Goal: Information Seeking & Learning: Learn about a topic

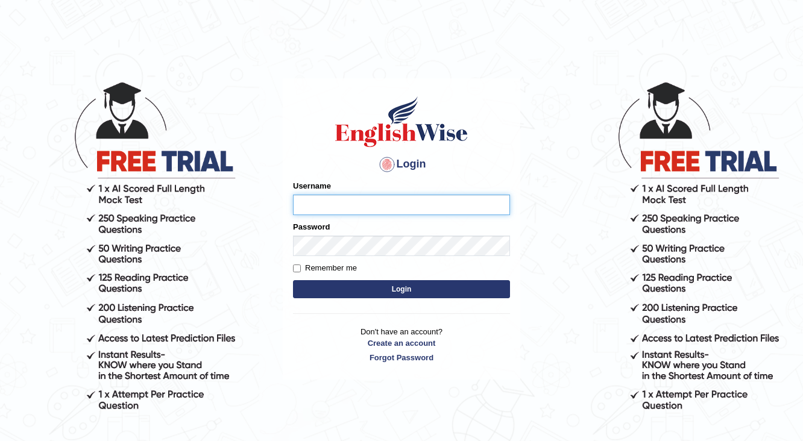
click at [313, 195] on input "Username" at bounding box center [401, 205] width 217 height 20
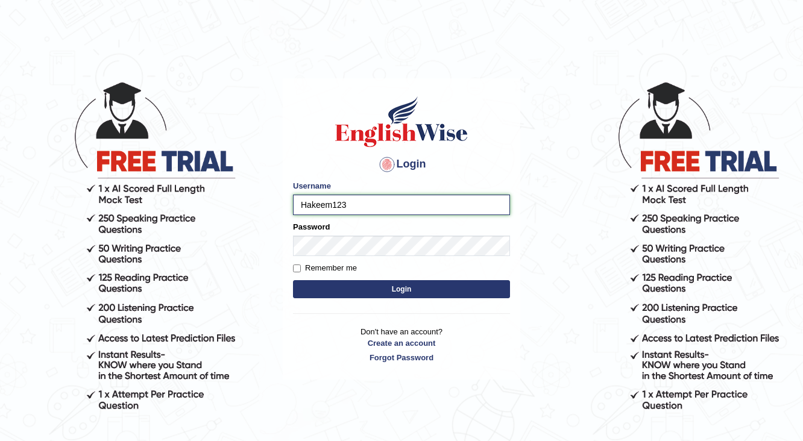
type input "Hakeem123"
click at [386, 289] on button "Login" at bounding box center [401, 289] width 217 height 18
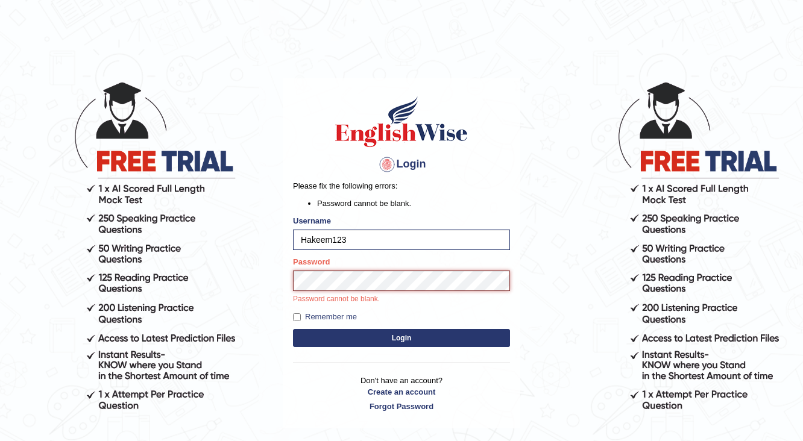
click at [293, 329] on button "Login" at bounding box center [401, 338] width 217 height 18
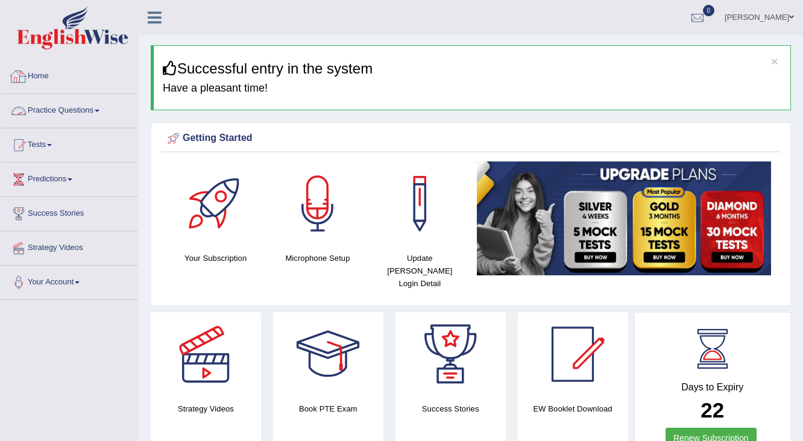
click at [44, 113] on link "Practice Questions" at bounding box center [69, 109] width 137 height 30
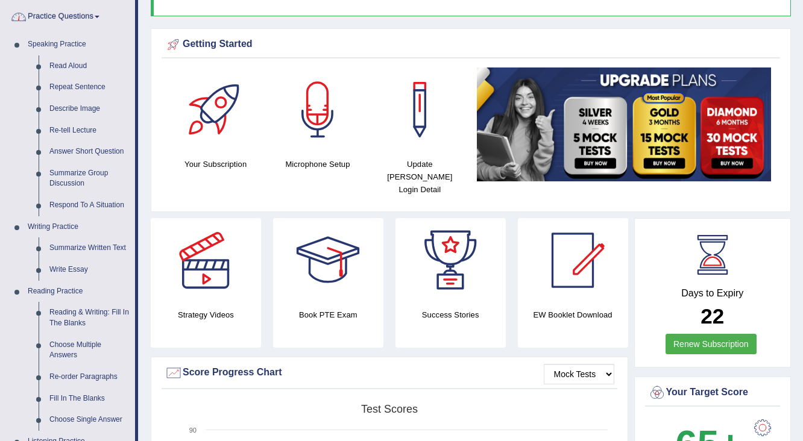
scroll to position [96, 0]
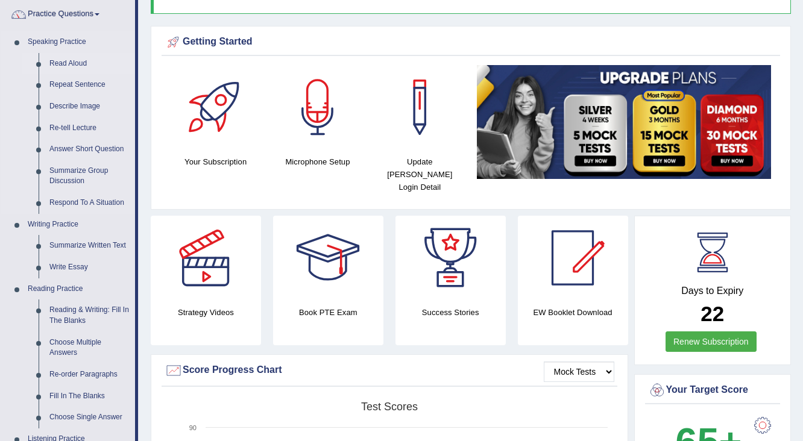
click at [80, 60] on link "Read Aloud" at bounding box center [89, 64] width 91 height 22
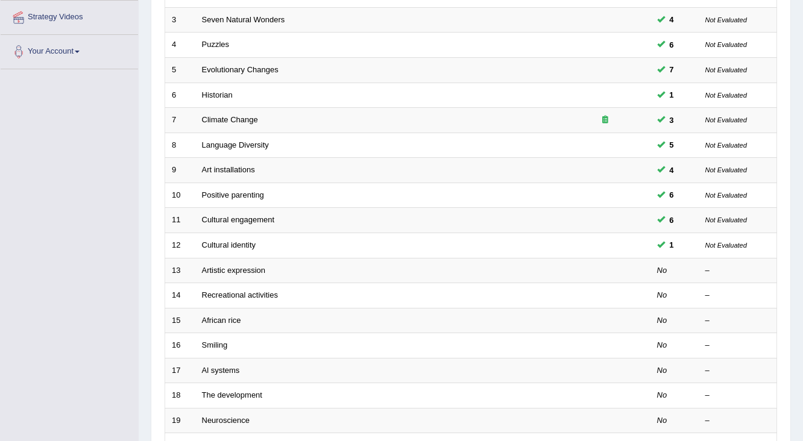
scroll to position [241, 0]
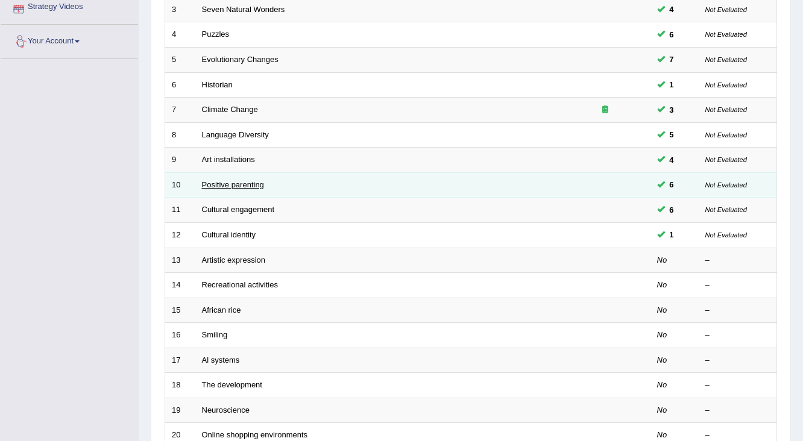
click at [231, 180] on link "Positive parenting" at bounding box center [233, 184] width 62 height 9
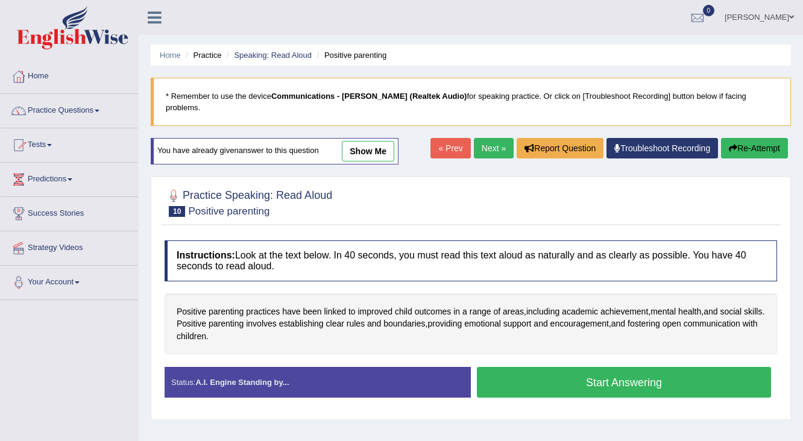
click at [81, 106] on link "Practice Questions" at bounding box center [69, 109] width 137 height 30
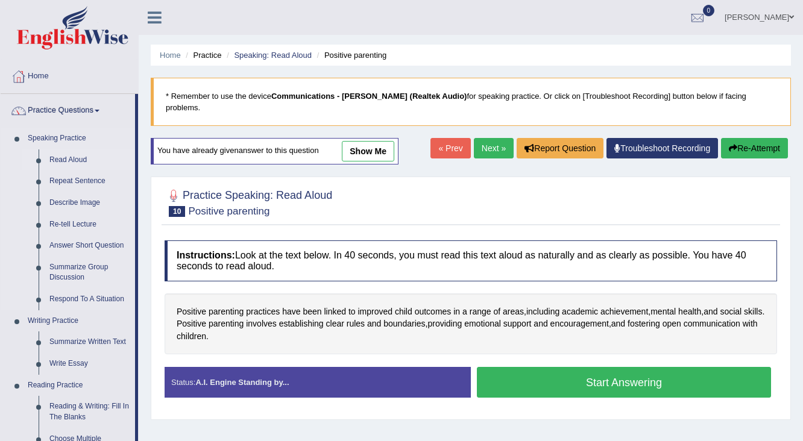
click at [73, 162] on link "Read Aloud" at bounding box center [89, 160] width 91 height 22
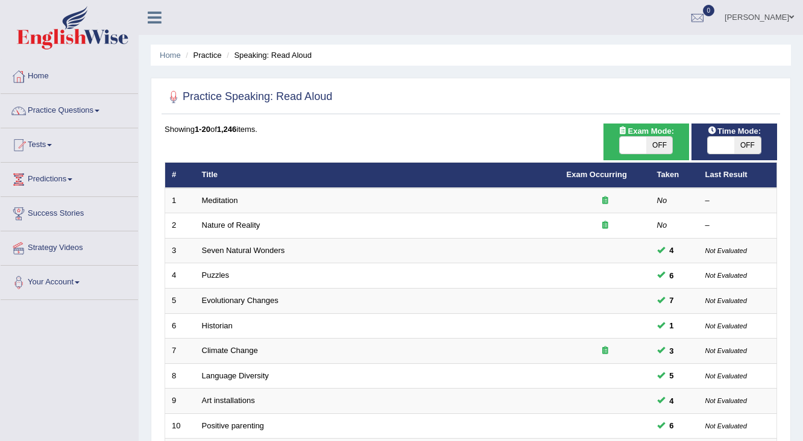
click at [727, 152] on span at bounding box center [721, 145] width 27 height 17
checkbox input "true"
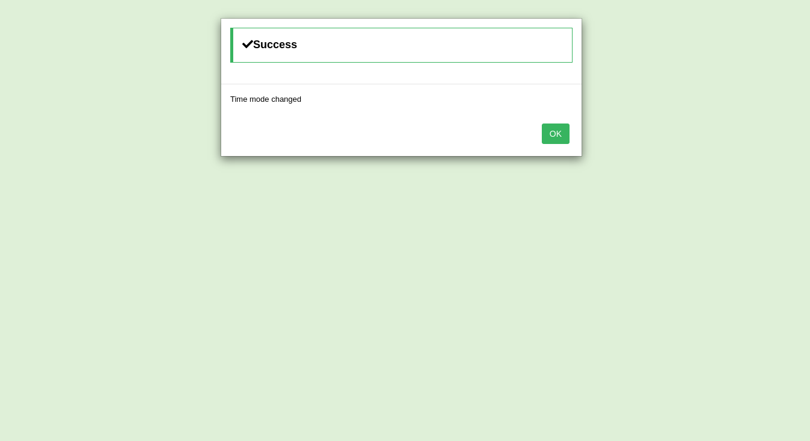
click at [552, 134] on button "OK" at bounding box center [556, 134] width 28 height 20
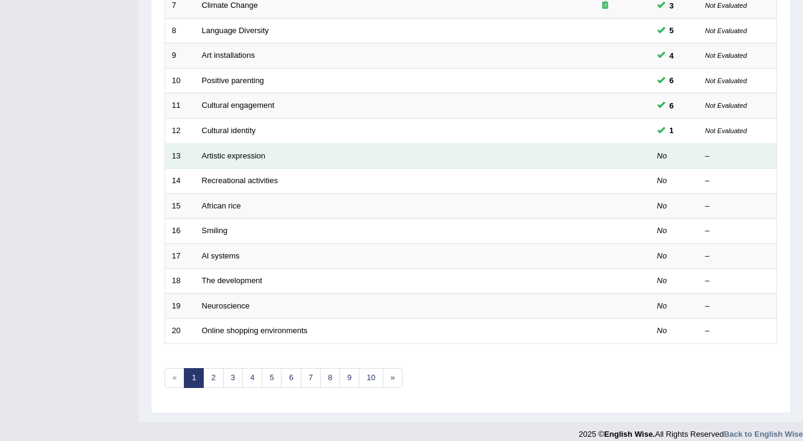
scroll to position [353, 0]
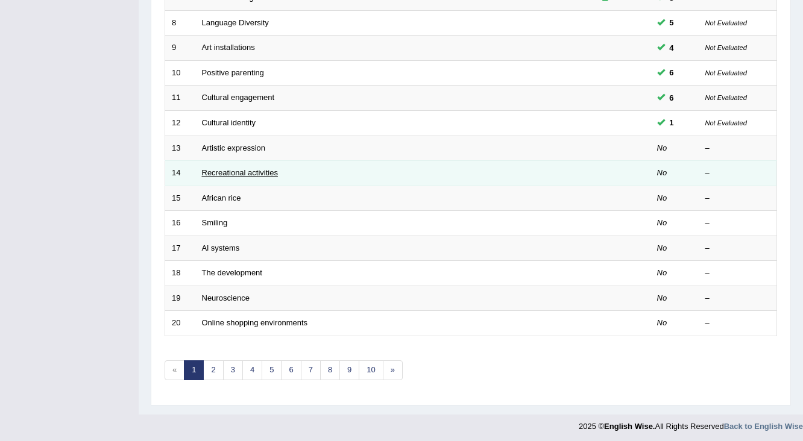
click at [237, 168] on link "Recreational activities" at bounding box center [240, 172] width 76 height 9
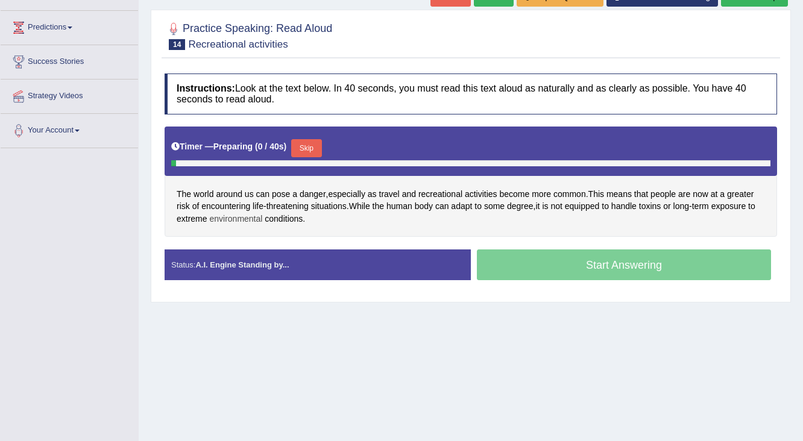
scroll to position [192, 0]
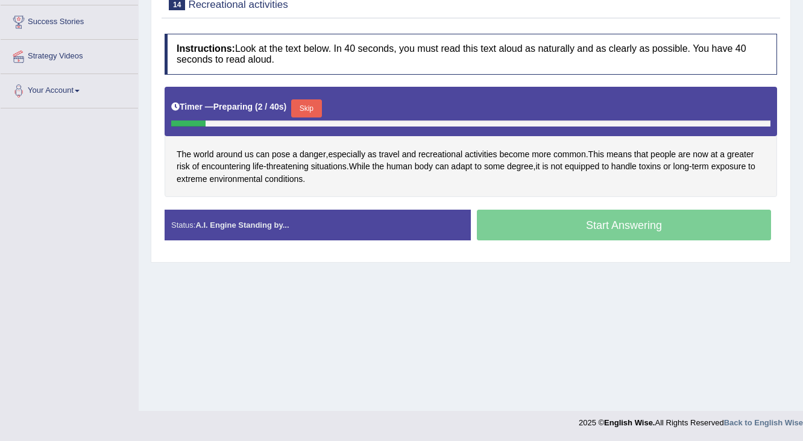
click at [311, 87] on div "Timer — Preparing ( 2 / 40s ) Skip" at bounding box center [471, 111] width 612 height 49
click at [304, 99] on button "Skip" at bounding box center [306, 108] width 30 height 18
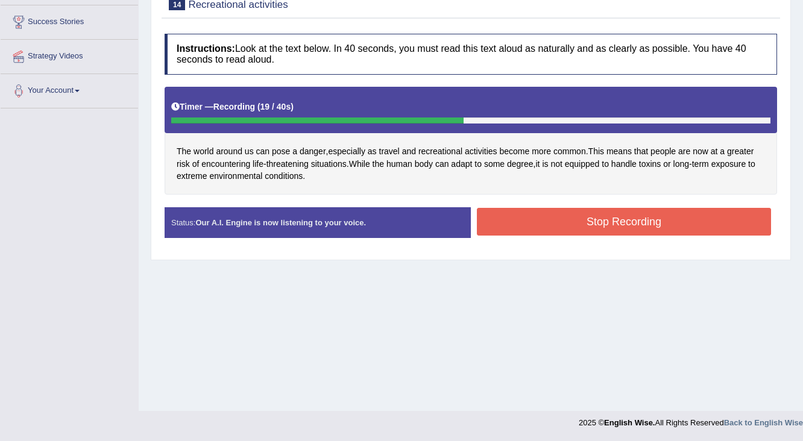
click at [533, 210] on button "Stop Recording" at bounding box center [624, 222] width 294 height 28
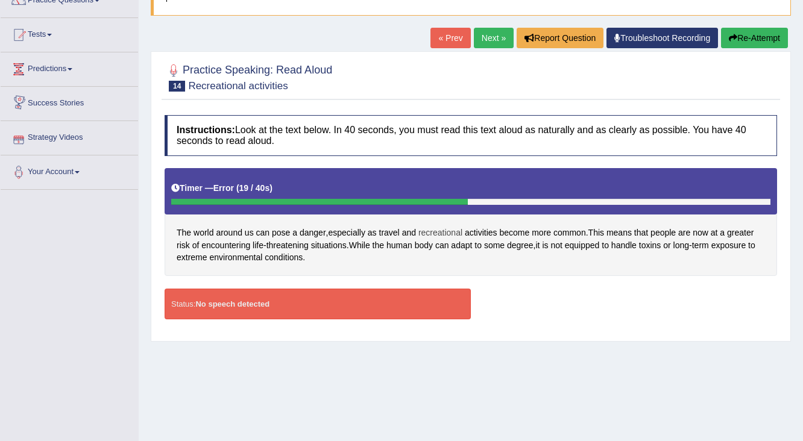
scroll to position [0, 0]
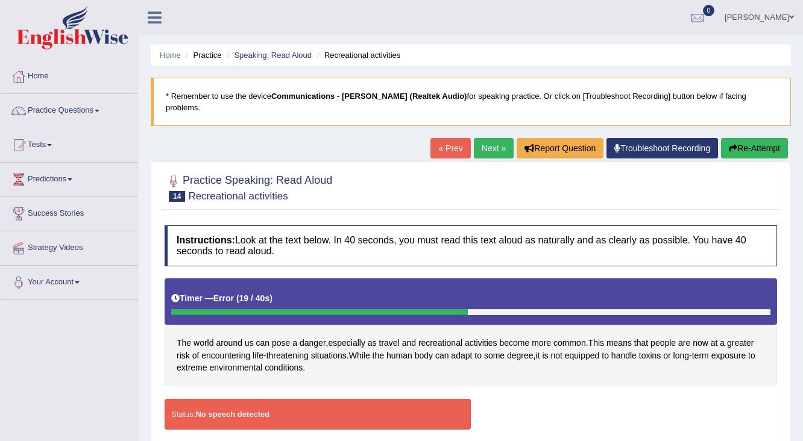
click at [729, 144] on icon "button" at bounding box center [733, 148] width 8 height 8
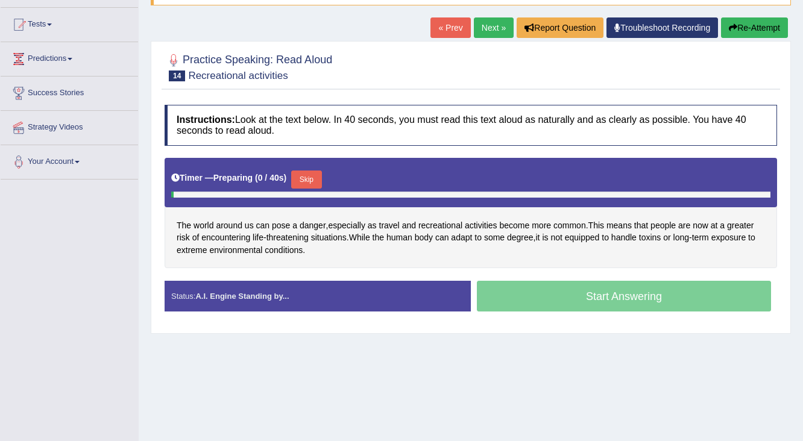
scroll to position [192, 0]
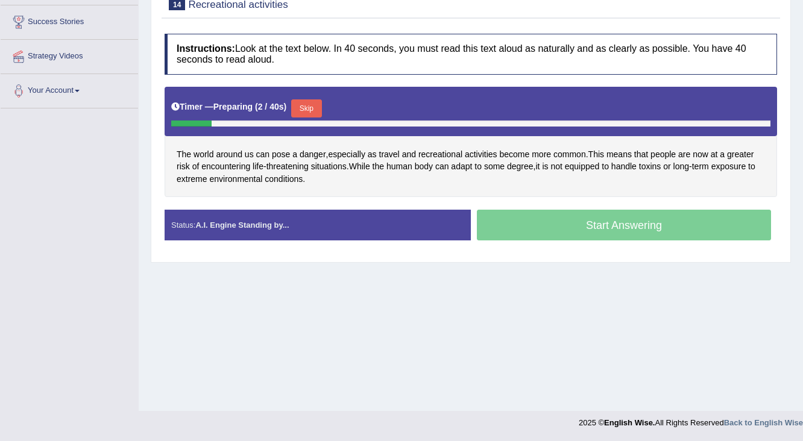
click at [306, 99] on button "Skip" at bounding box center [306, 108] width 30 height 18
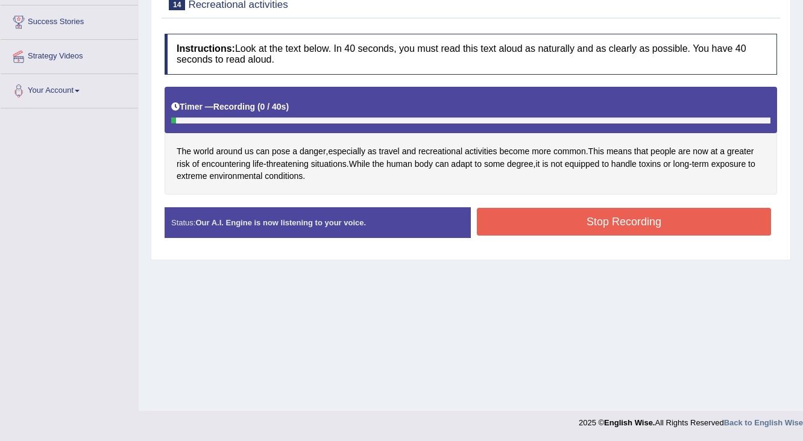
click at [497, 210] on button "Stop Recording" at bounding box center [624, 222] width 294 height 28
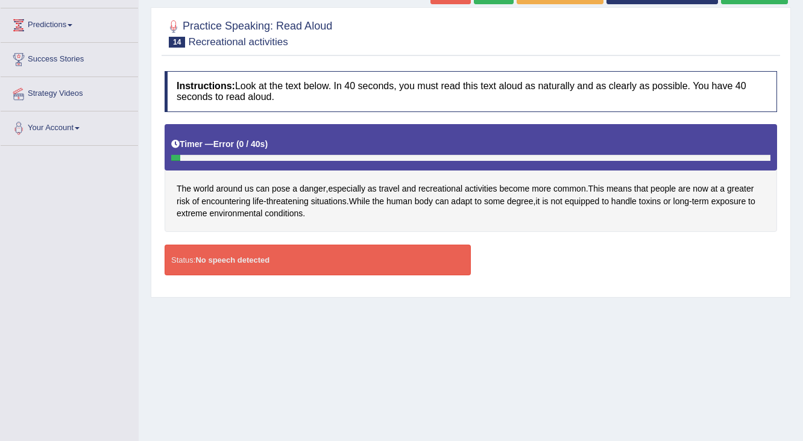
scroll to position [95, 0]
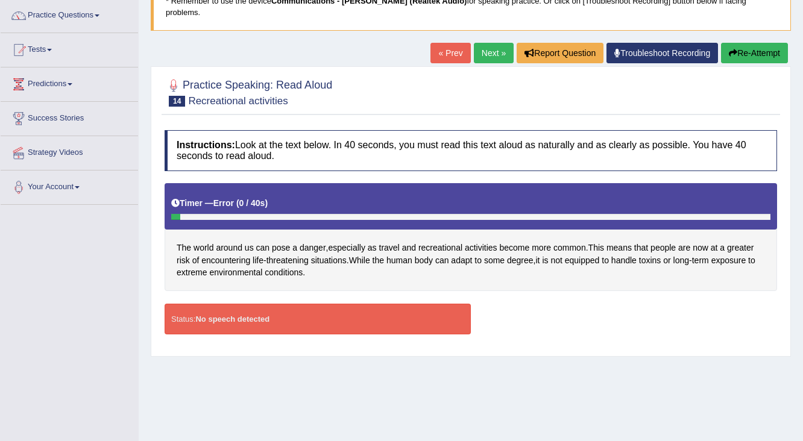
click at [729, 49] on icon "button" at bounding box center [733, 53] width 8 height 8
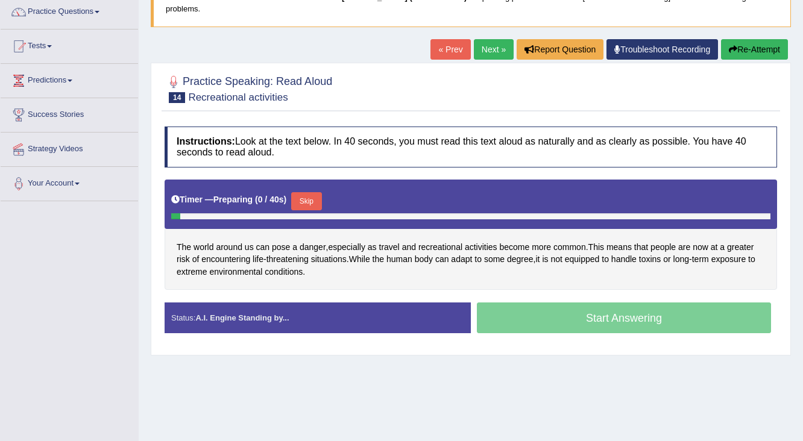
click at [299, 192] on button "Skip" at bounding box center [306, 201] width 30 height 18
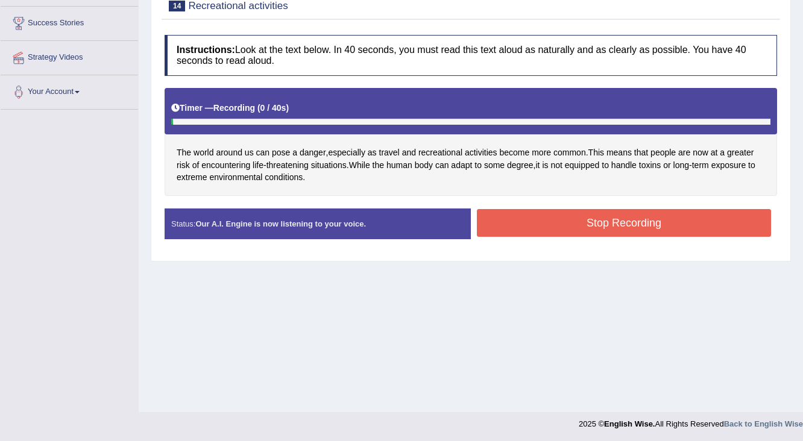
scroll to position [192, 0]
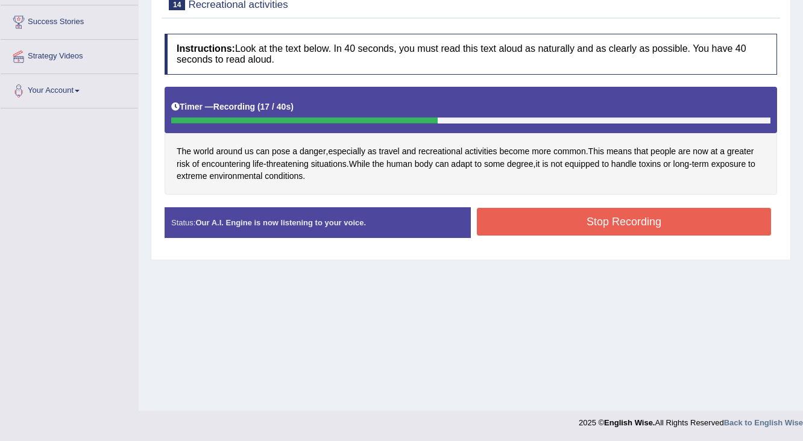
click at [526, 210] on button "Stop Recording" at bounding box center [624, 222] width 294 height 28
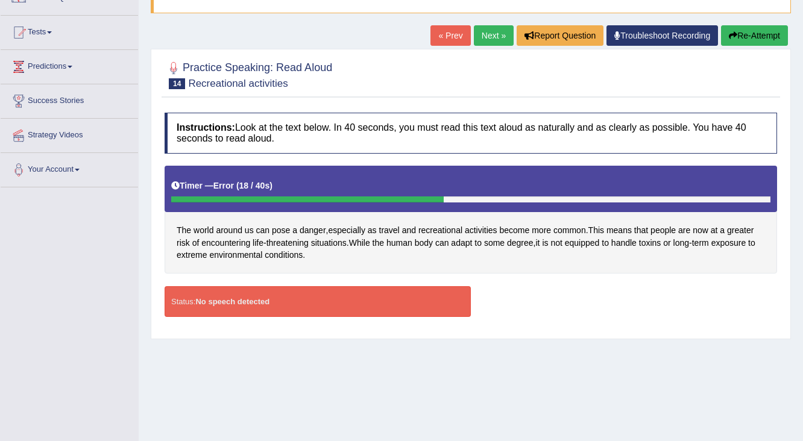
scroll to position [0, 0]
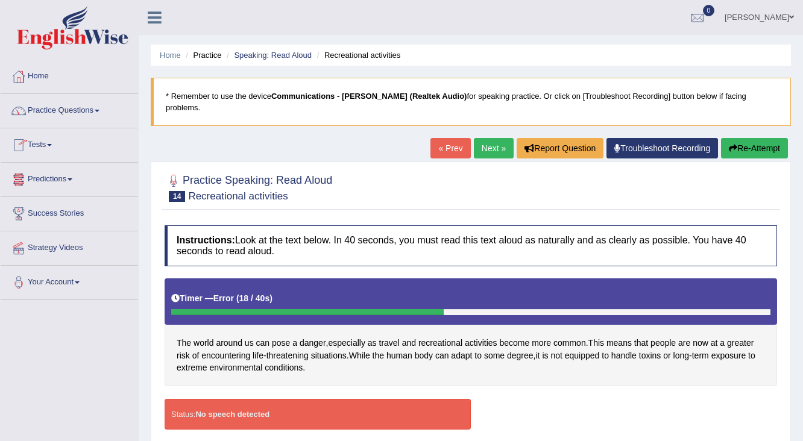
click at [53, 143] on link "Tests" at bounding box center [69, 143] width 137 height 30
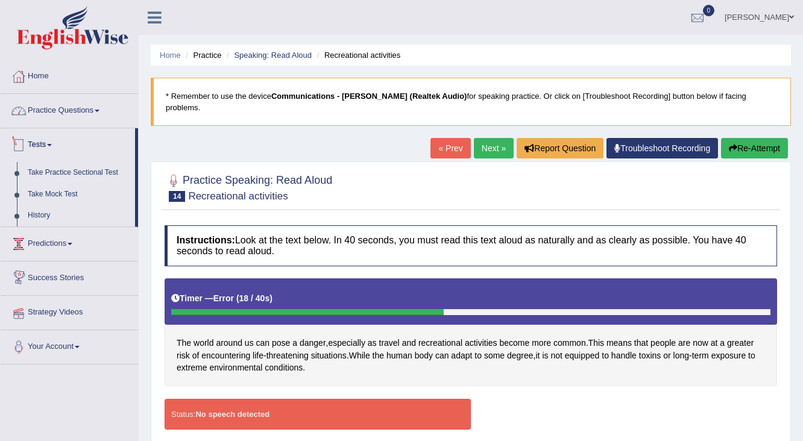
click at [74, 113] on link "Practice Questions" at bounding box center [69, 109] width 137 height 30
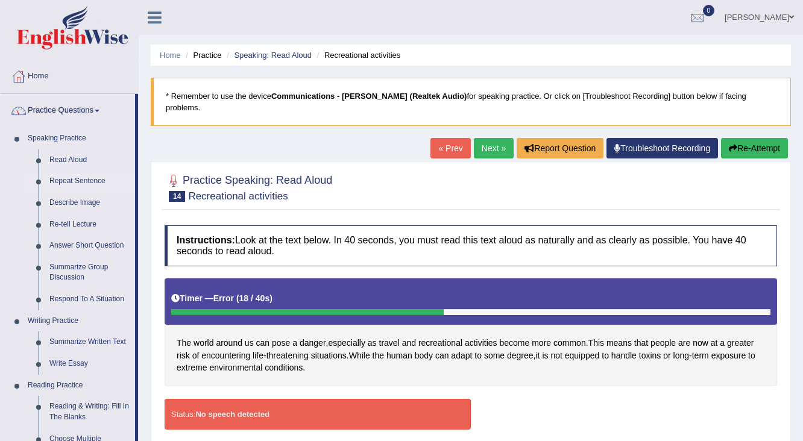
click at [74, 184] on link "Repeat Sentence" at bounding box center [89, 182] width 91 height 22
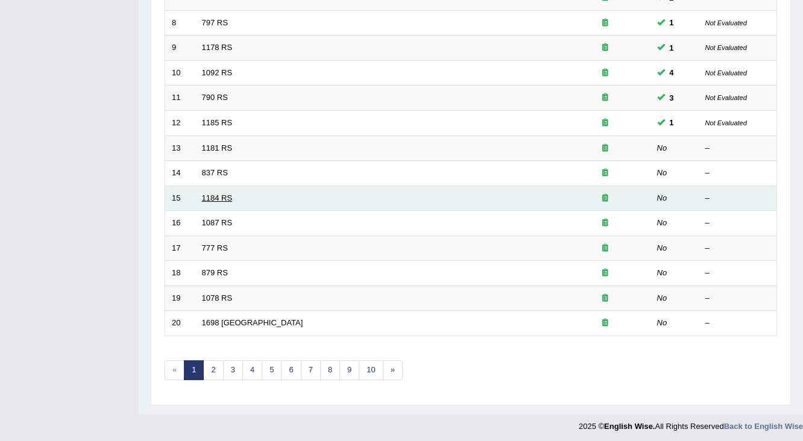
click at [212, 195] on link "1184 RS" at bounding box center [217, 197] width 31 height 9
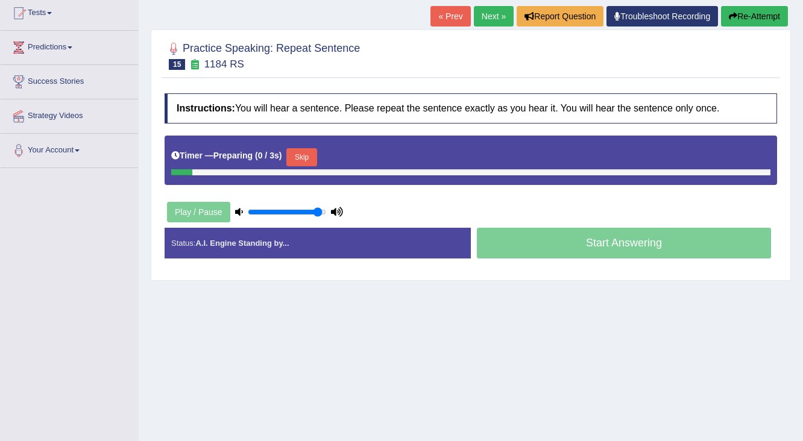
scroll to position [192, 0]
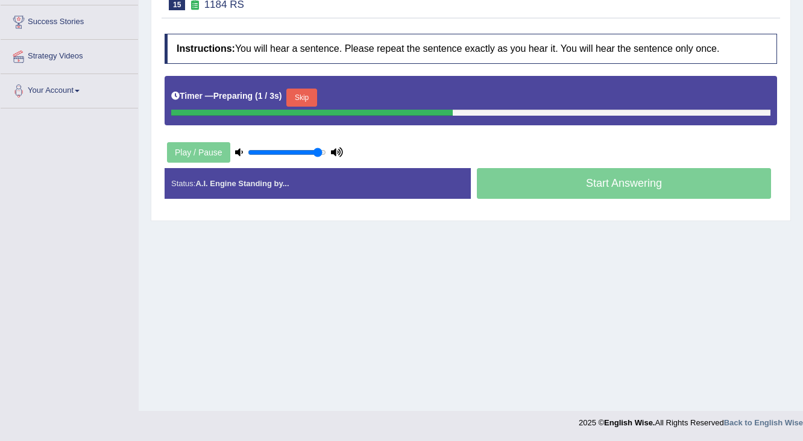
click at [301, 86] on div "Timer — Preparing ( 1 / 3s ) Skip" at bounding box center [470, 98] width 599 height 24
click at [303, 89] on button "Skip" at bounding box center [301, 98] width 30 height 18
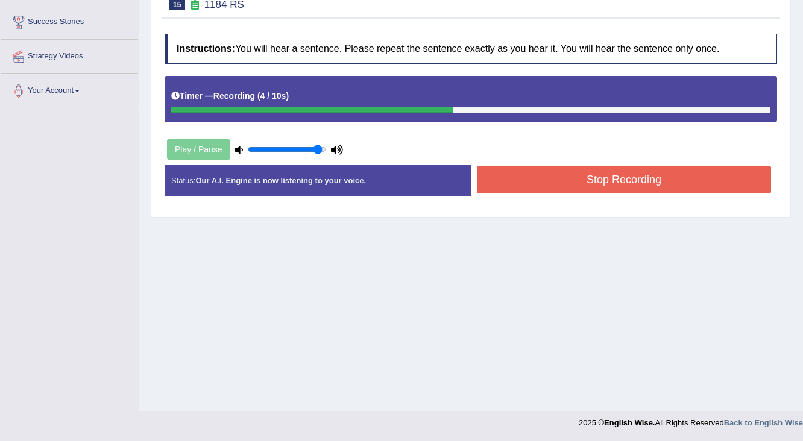
click at [509, 174] on button "Stop Recording" at bounding box center [624, 180] width 294 height 28
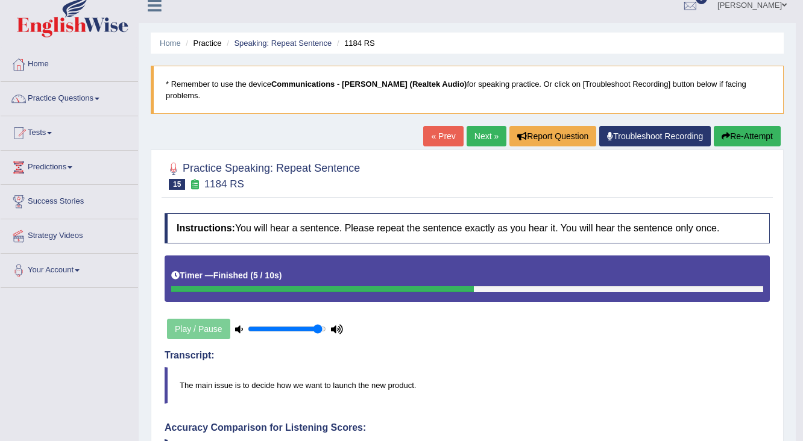
scroll to position [0, 0]
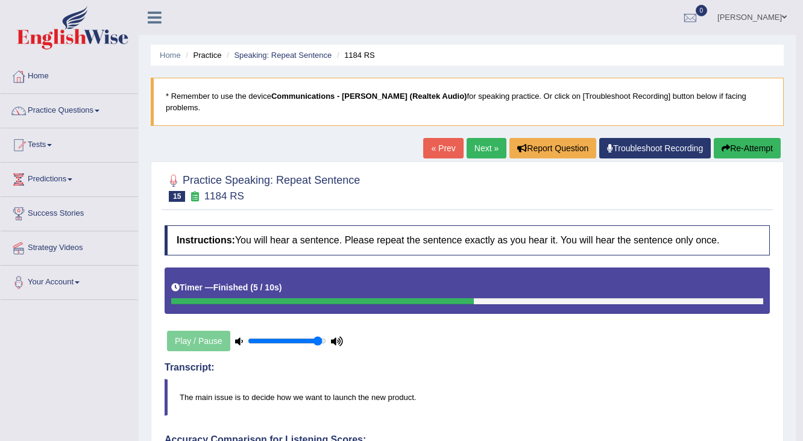
click at [485, 138] on link "Next »" at bounding box center [487, 148] width 40 height 20
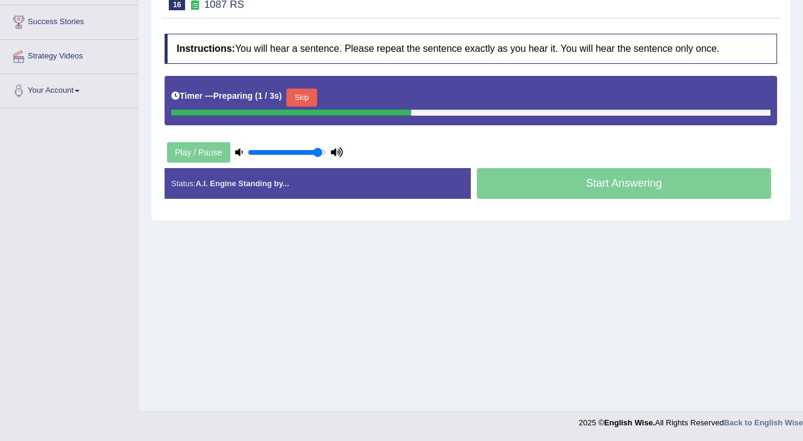
click at [297, 89] on button "Skip" at bounding box center [301, 98] width 30 height 18
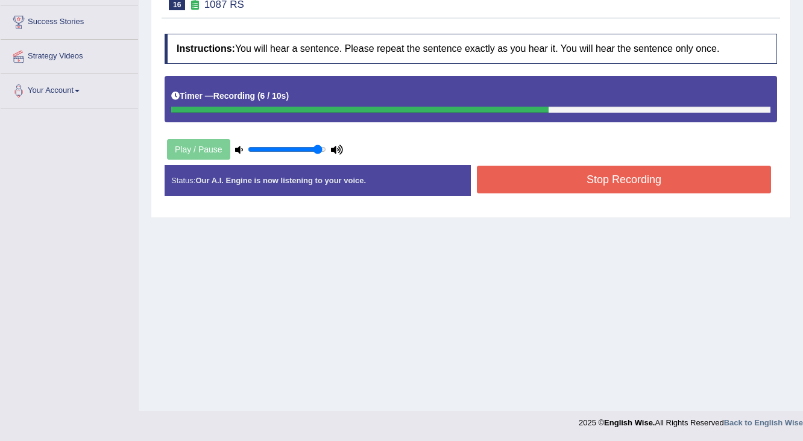
click at [531, 166] on button "Stop Recording" at bounding box center [624, 180] width 294 height 28
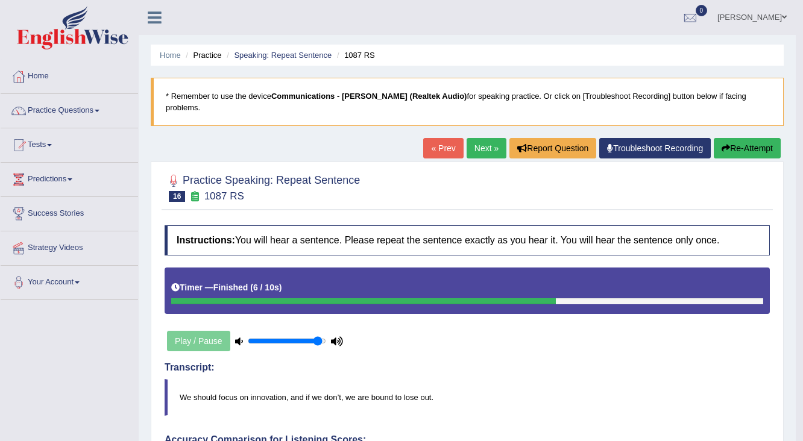
click at [733, 138] on button "Re-Attempt" at bounding box center [747, 148] width 67 height 20
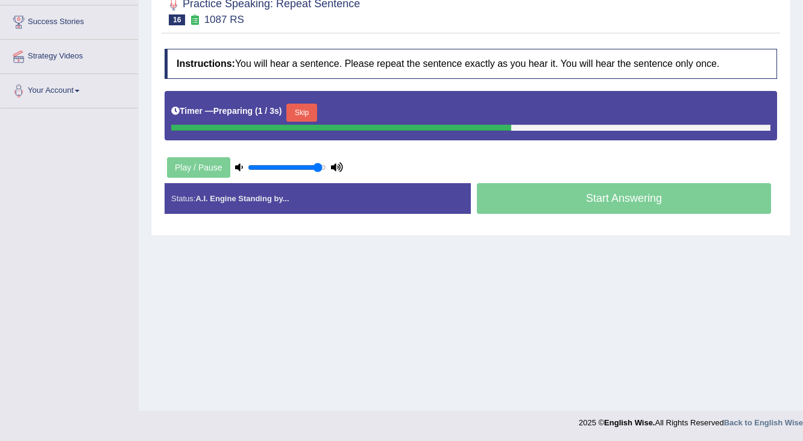
click at [299, 104] on button "Skip" at bounding box center [301, 113] width 30 height 18
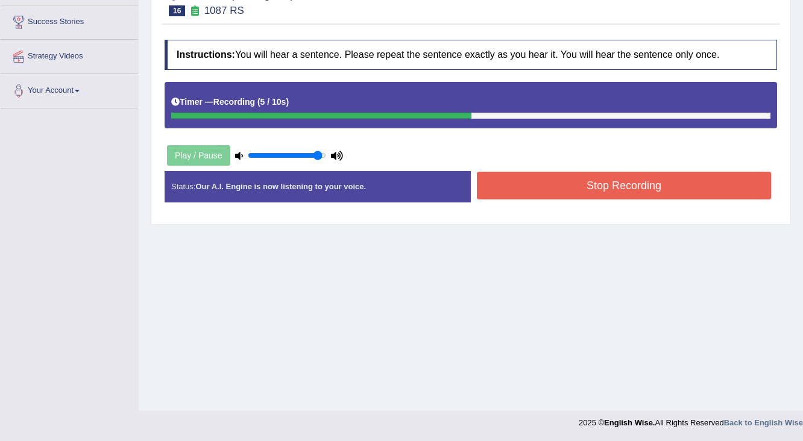
click at [593, 184] on button "Stop Recording" at bounding box center [624, 186] width 294 height 28
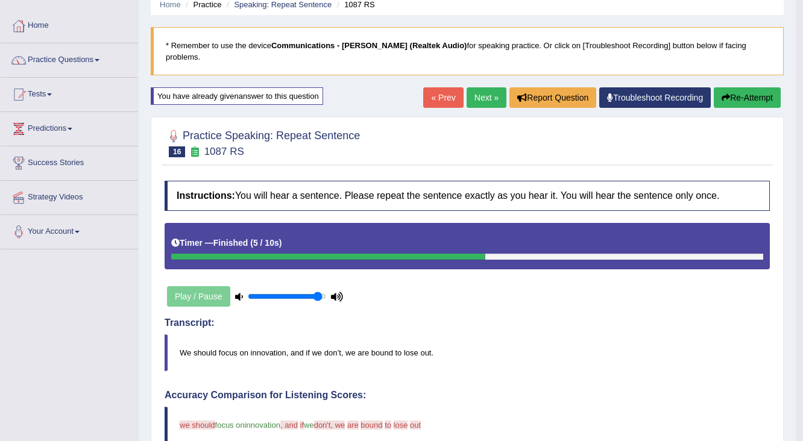
scroll to position [68, 0]
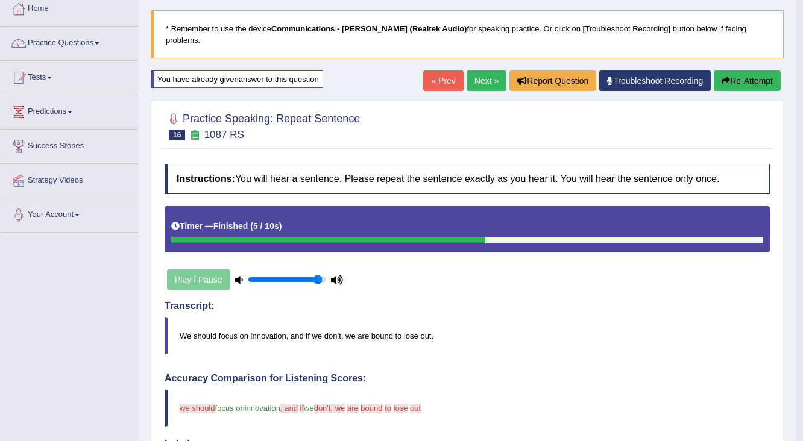
click at [491, 72] on link "Next »" at bounding box center [487, 81] width 40 height 20
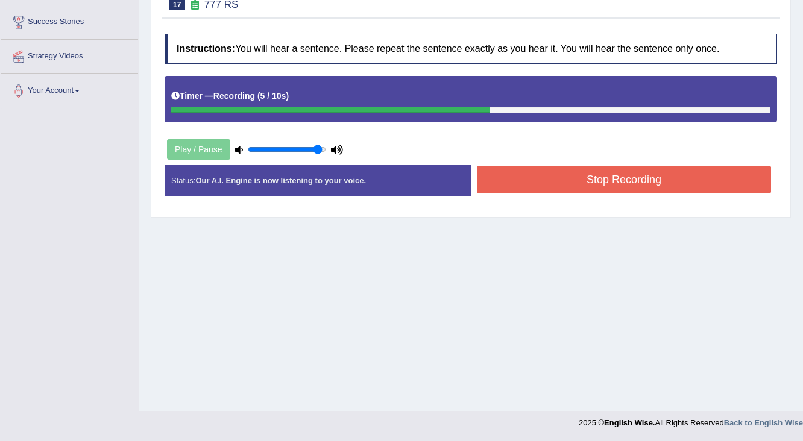
click at [550, 166] on button "Stop Recording" at bounding box center [624, 180] width 294 height 28
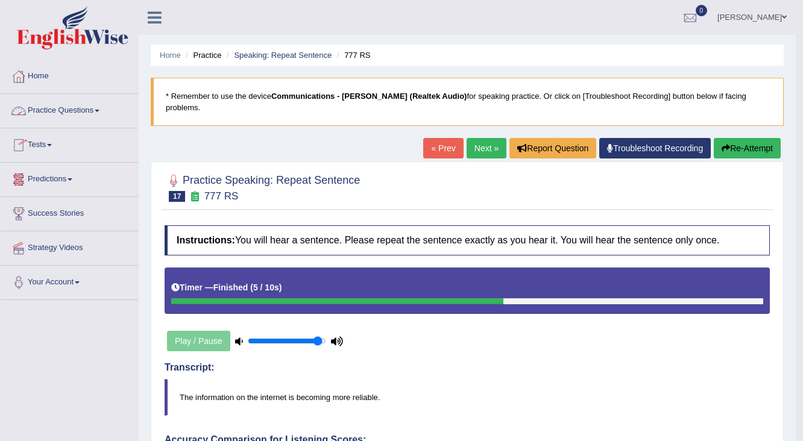
click at [475, 138] on link "Next »" at bounding box center [487, 148] width 40 height 20
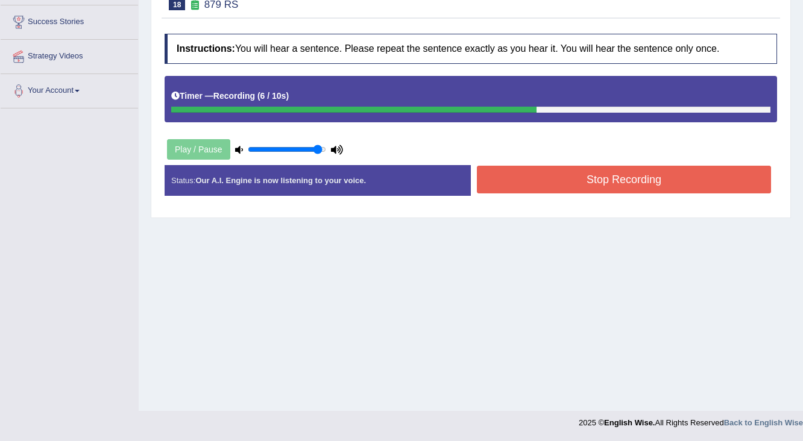
click at [532, 166] on button "Stop Recording" at bounding box center [624, 180] width 294 height 28
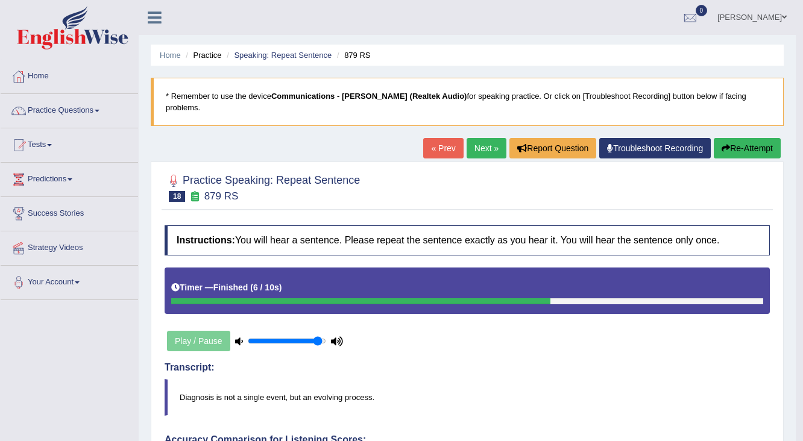
click at [759, 138] on button "Re-Attempt" at bounding box center [747, 148] width 67 height 20
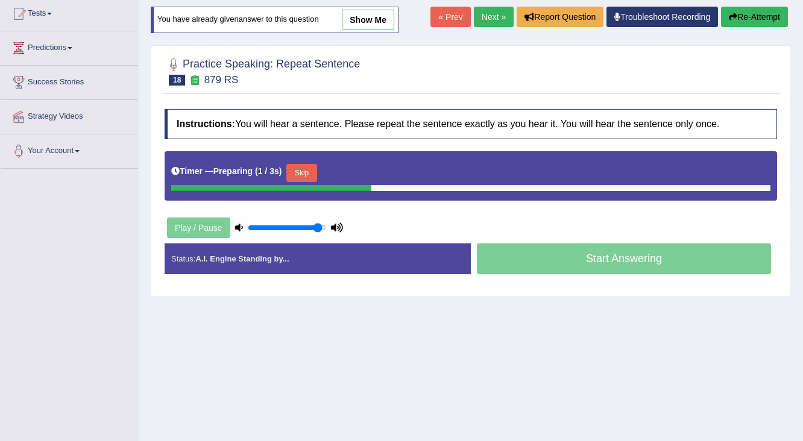
scroll to position [192, 0]
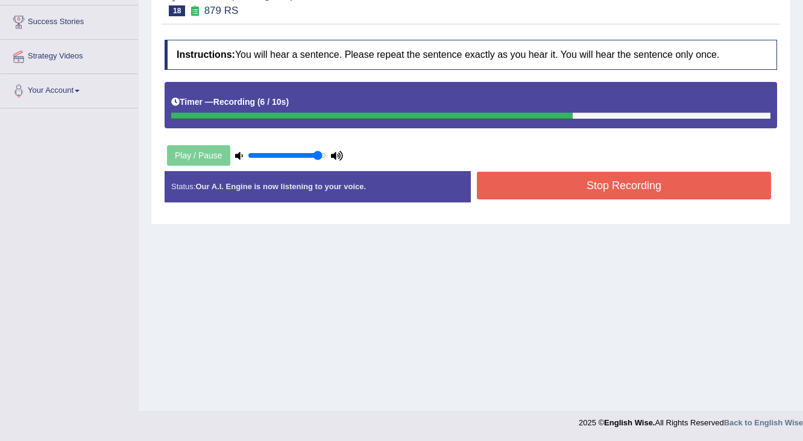
click at [550, 178] on button "Stop Recording" at bounding box center [624, 186] width 294 height 28
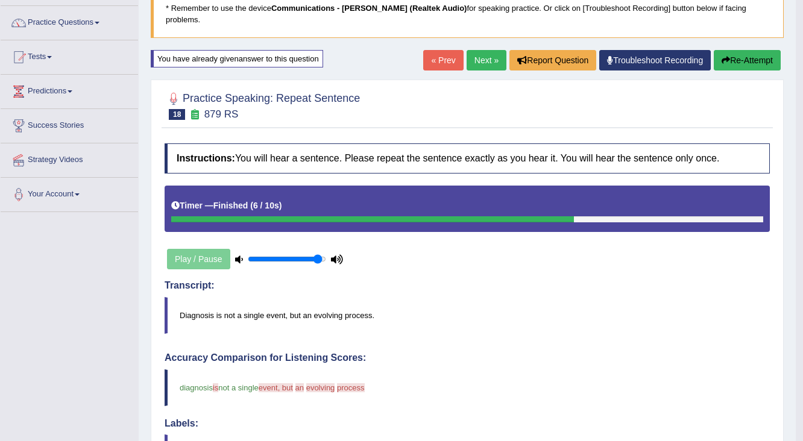
scroll to position [0, 0]
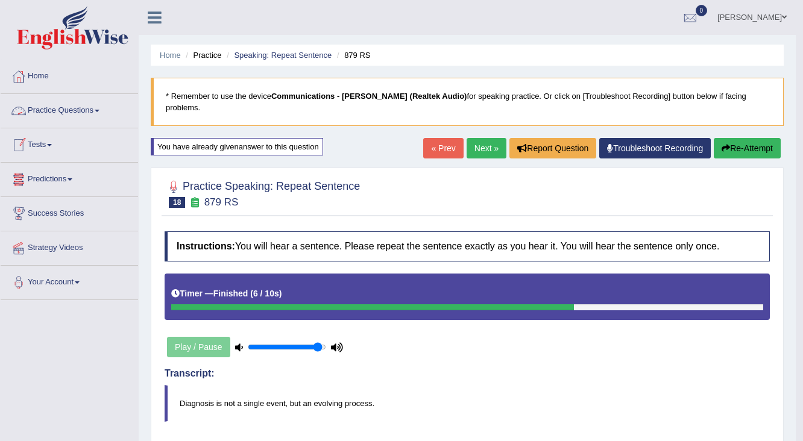
click at [46, 112] on link "Practice Questions" at bounding box center [69, 109] width 137 height 30
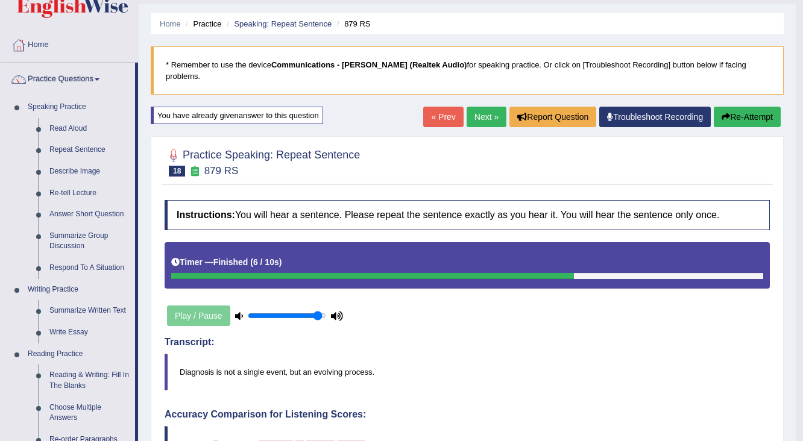
scroll to position [48, 0]
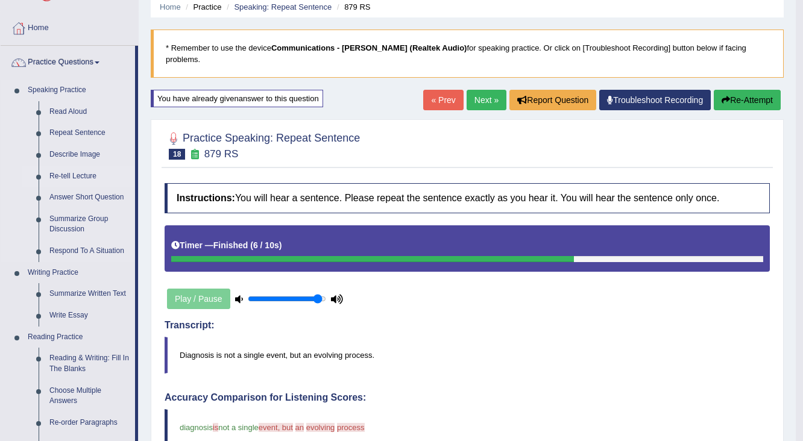
click at [82, 176] on link "Re-tell Lecture" at bounding box center [89, 177] width 91 height 22
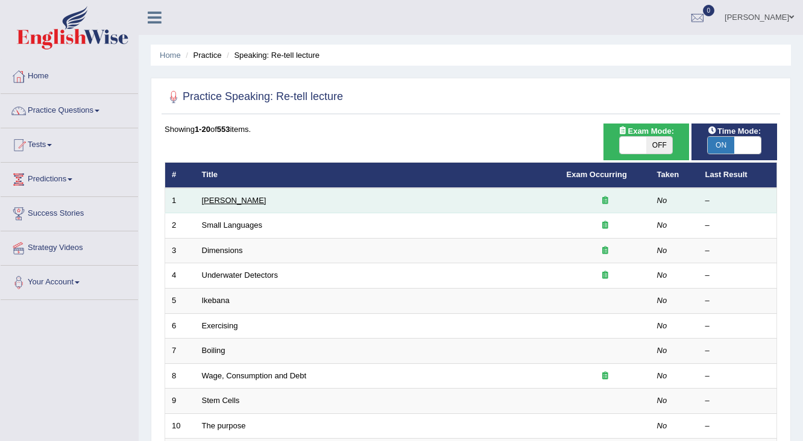
click at [227, 198] on link "Amory Lovins" at bounding box center [234, 200] width 64 height 9
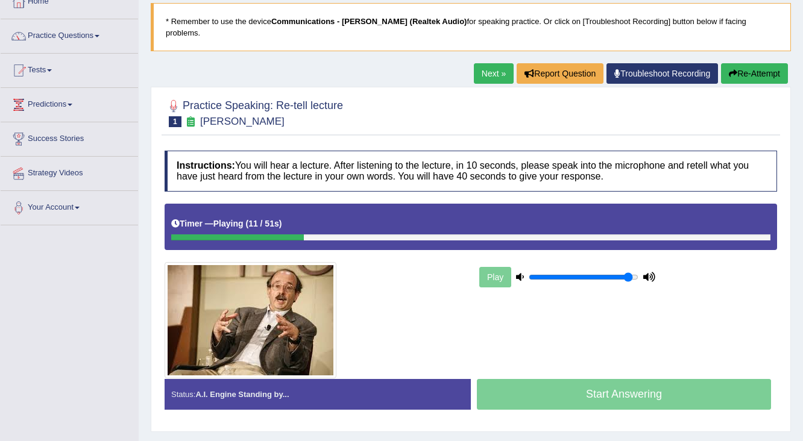
scroll to position [47, 0]
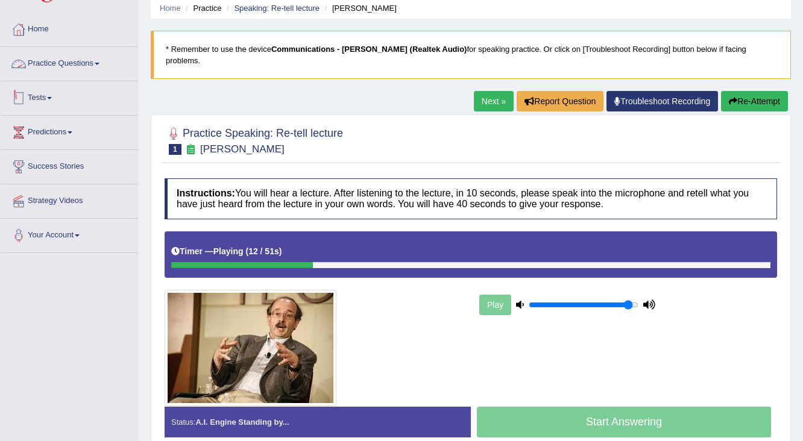
click at [33, 94] on link "Tests" at bounding box center [69, 96] width 137 height 30
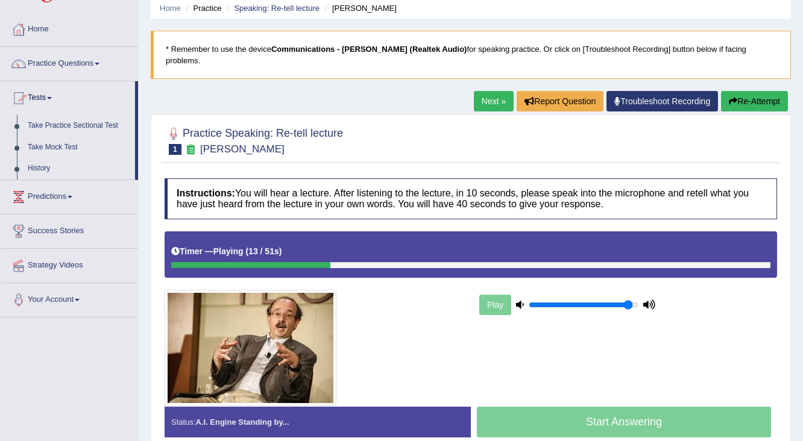
click at [67, 57] on link "Practice Questions" at bounding box center [69, 62] width 137 height 30
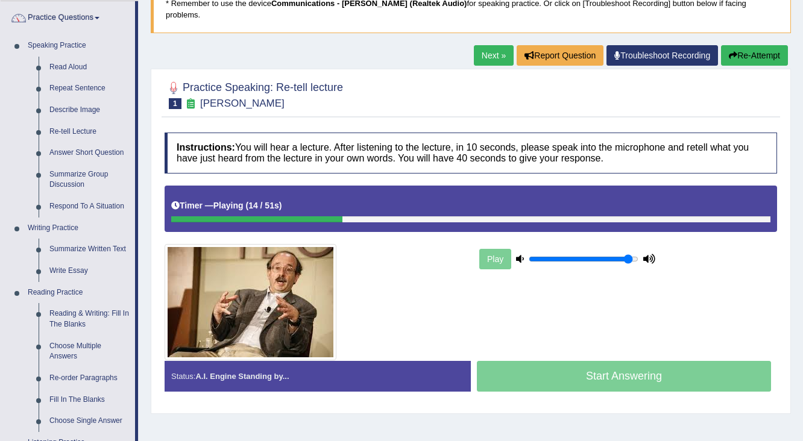
scroll to position [143, 0]
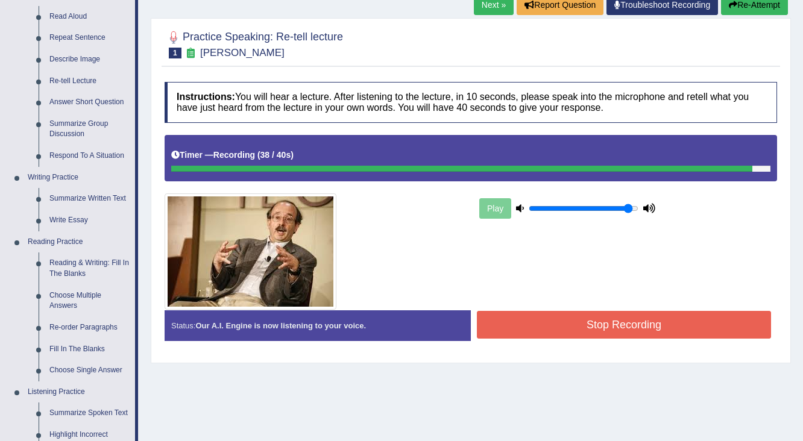
click at [566, 318] on button "Stop Recording" at bounding box center [624, 325] width 294 height 28
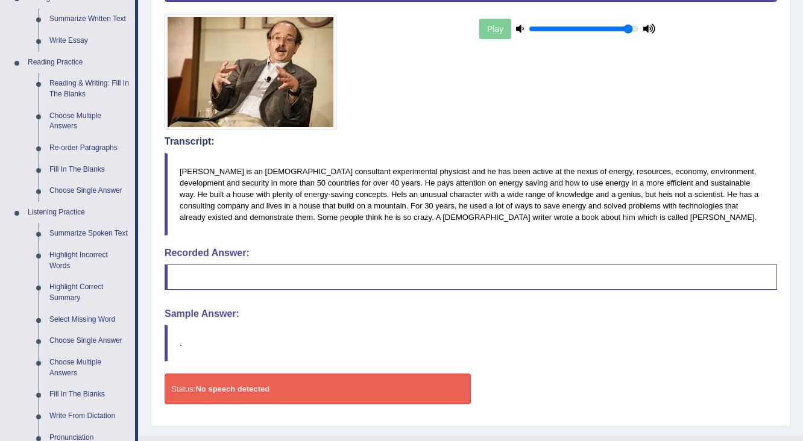
scroll to position [309, 0]
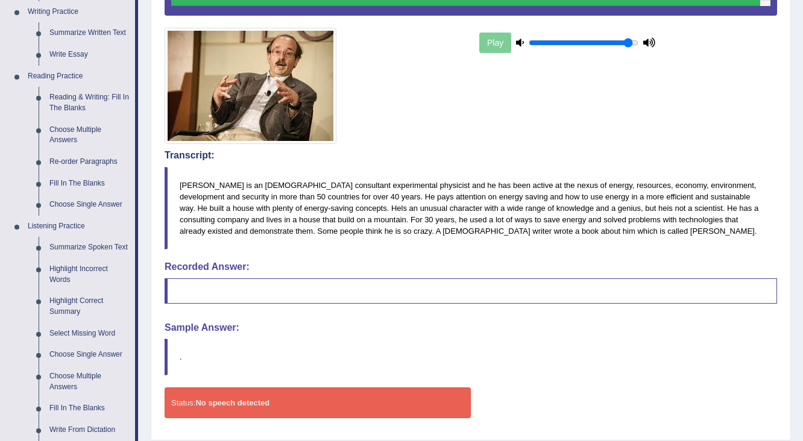
click at [281, 287] on blockquote at bounding box center [471, 290] width 612 height 25
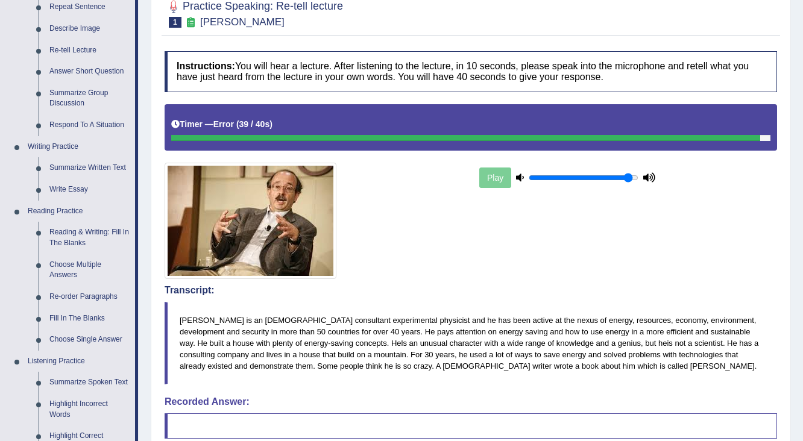
scroll to position [20, 0]
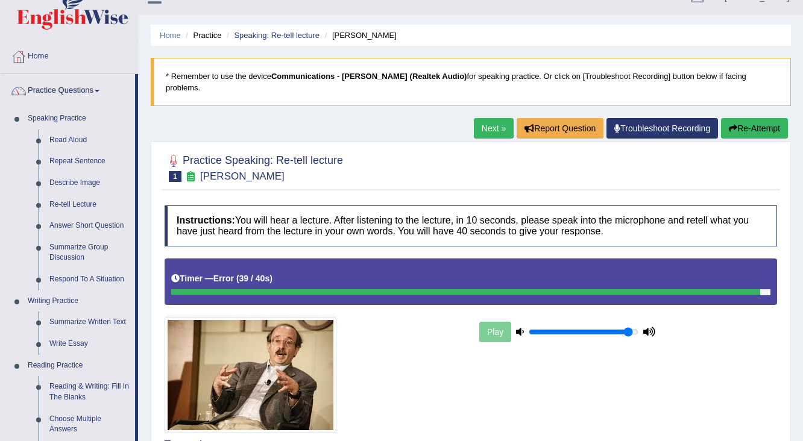
click at [755, 118] on button "Re-Attempt" at bounding box center [754, 128] width 67 height 20
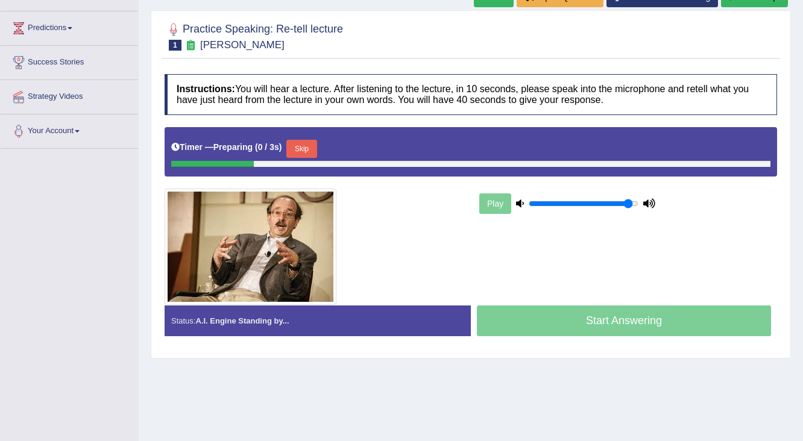
scroll to position [165, 0]
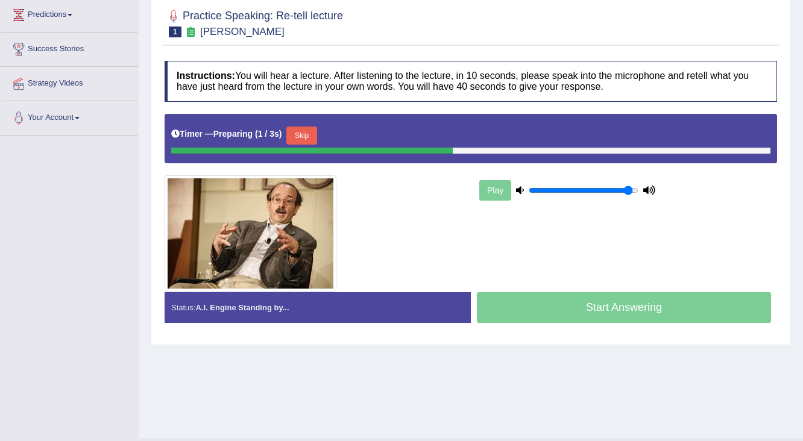
click at [312, 127] on button "Skip" at bounding box center [301, 136] width 30 height 18
click at [371, 127] on button "Skip" at bounding box center [359, 136] width 30 height 18
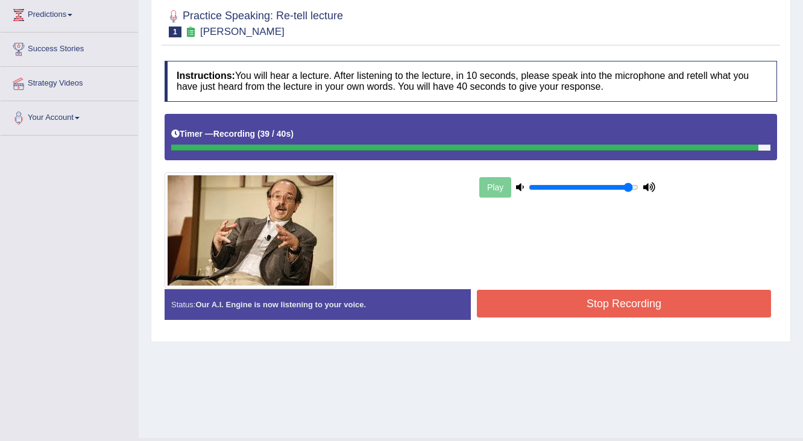
click at [583, 297] on button "Stop Recording" at bounding box center [624, 304] width 294 height 28
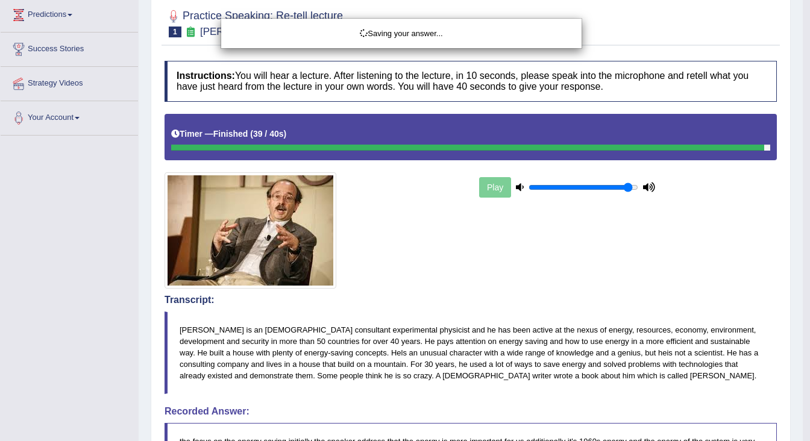
click at [557, 260] on div "Saving your answer..." at bounding box center [405, 220] width 810 height 441
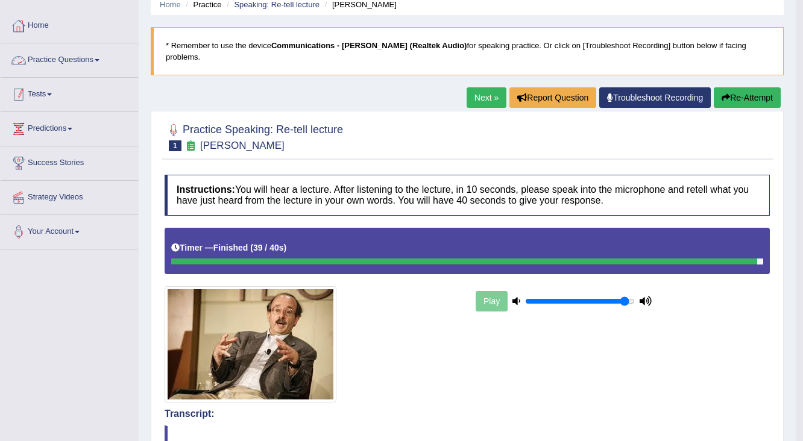
scroll to position [0, 0]
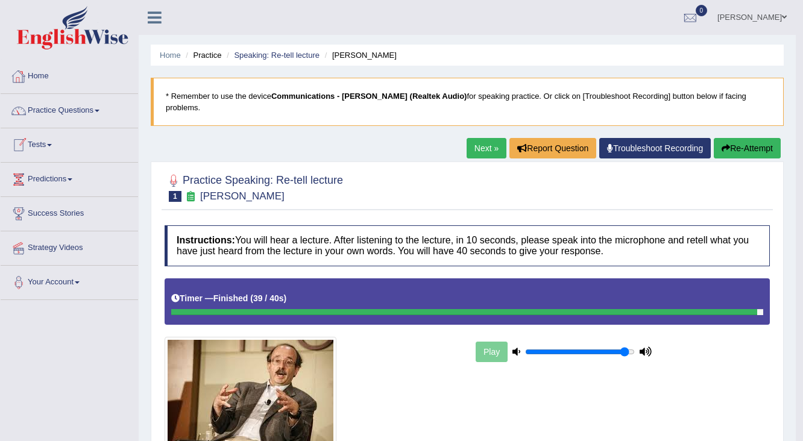
click at [68, 116] on link "Practice Questions" at bounding box center [69, 109] width 137 height 30
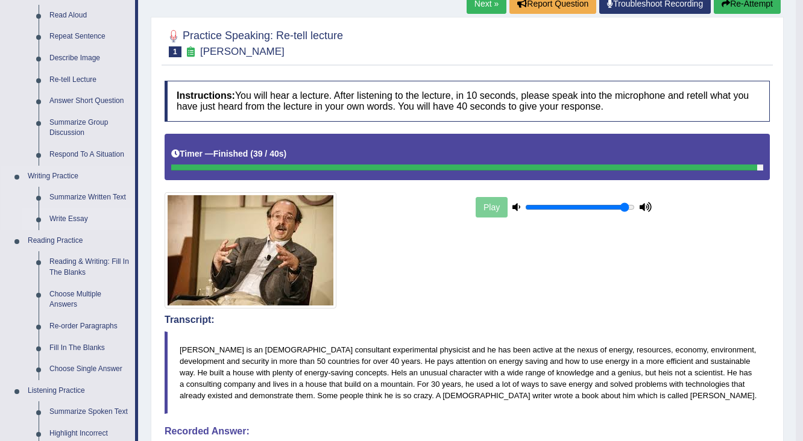
scroll to position [193, 0]
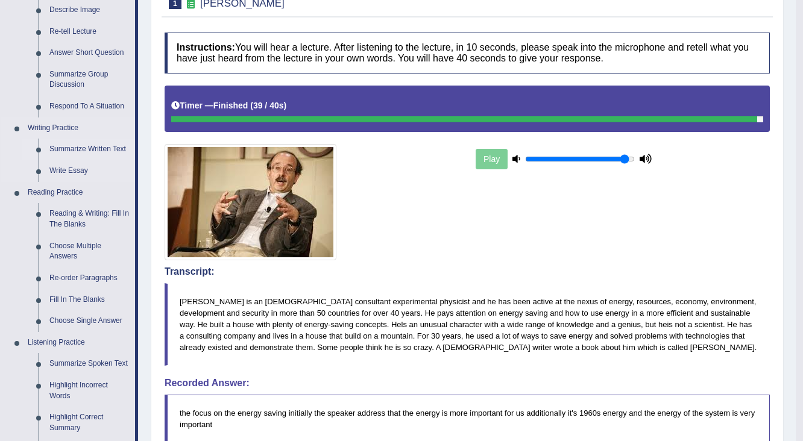
click at [92, 152] on link "Summarize Written Text" at bounding box center [89, 150] width 91 height 22
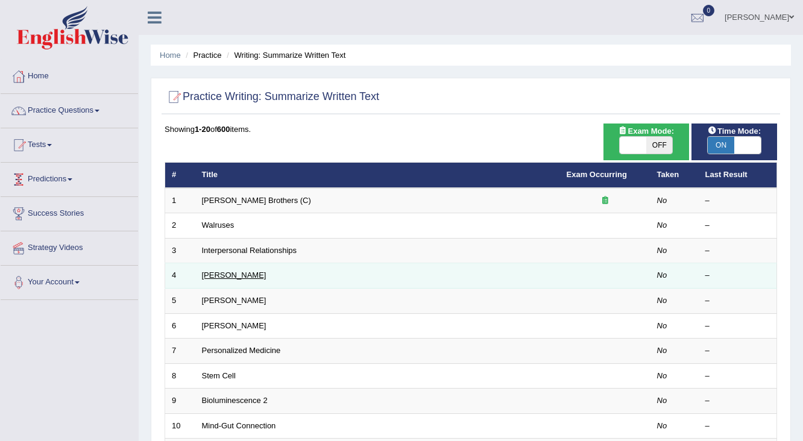
click at [240, 274] on link "[PERSON_NAME]" at bounding box center [234, 275] width 64 height 9
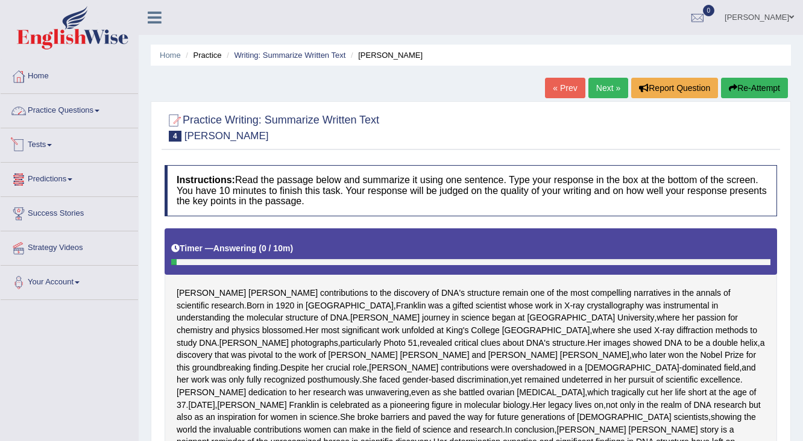
click at [57, 106] on link "Practice Questions" at bounding box center [69, 109] width 137 height 30
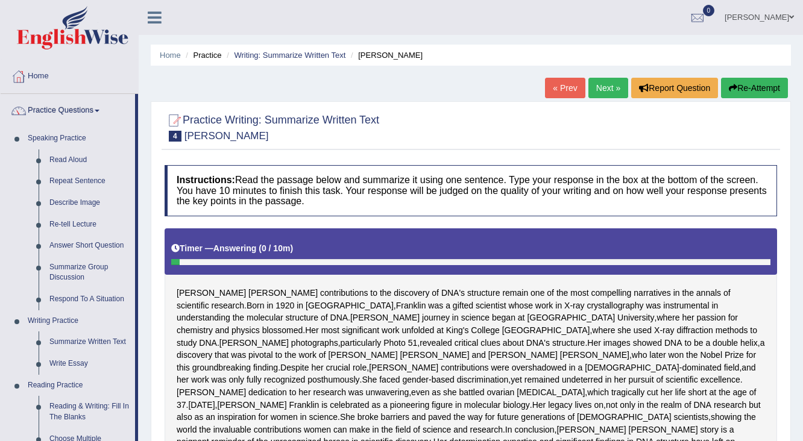
click at [607, 86] on link "Next »" at bounding box center [608, 88] width 40 height 20
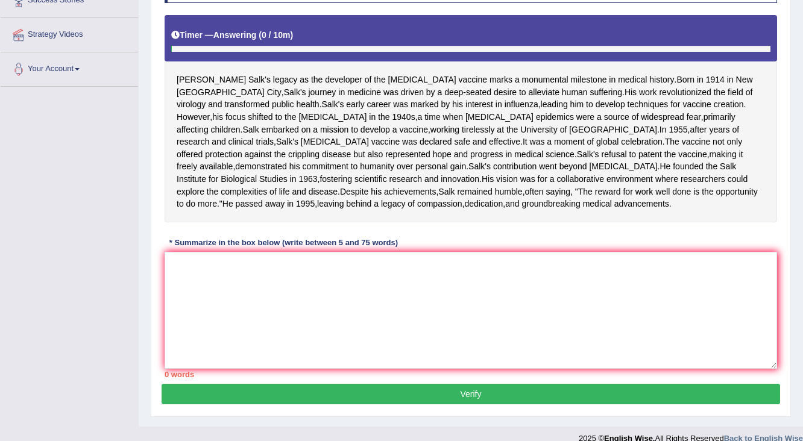
scroll to position [241, 0]
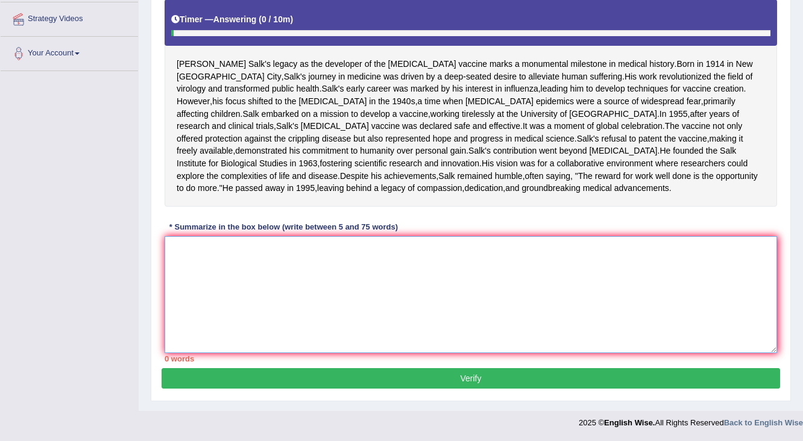
click at [311, 331] on textarea at bounding box center [471, 294] width 612 height 117
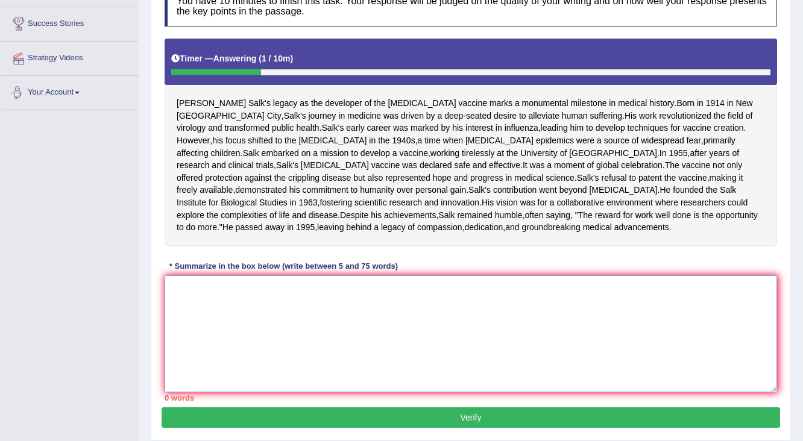
scroll to position [289, 0]
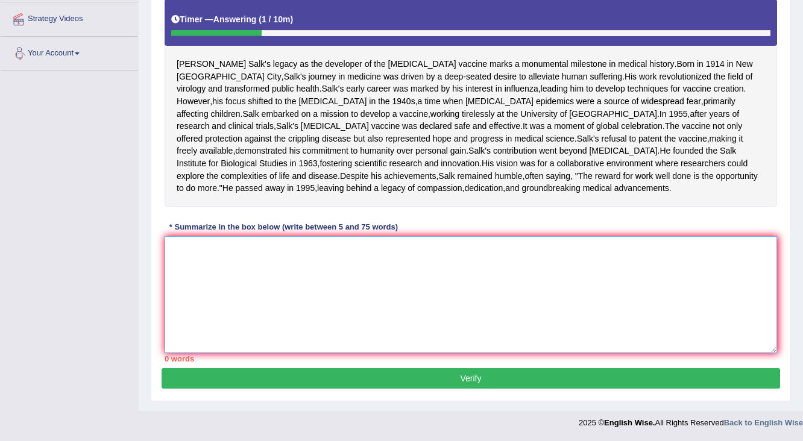
click at [289, 253] on textarea at bounding box center [471, 294] width 612 height 117
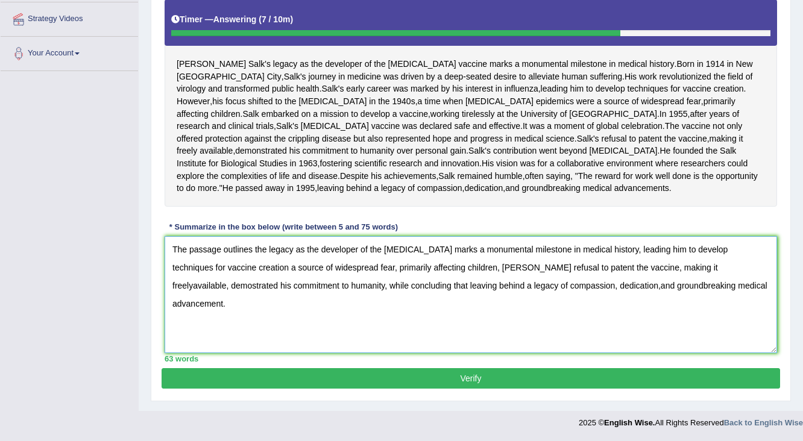
type textarea "The passage outlines the legacy as the developer of the [MEDICAL_DATA] marks a …"
click at [413, 379] on button "Verify" at bounding box center [471, 378] width 618 height 20
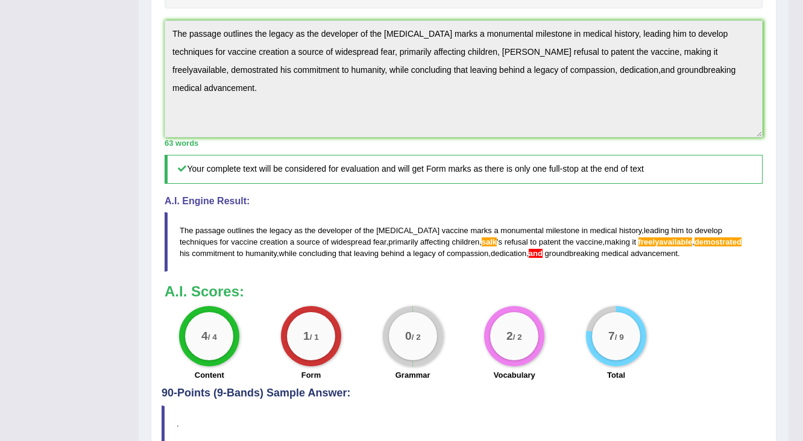
scroll to position [500, 0]
